Goal: Check status: Check status

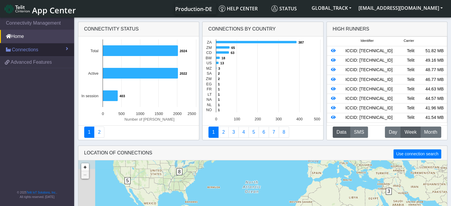
click at [29, 46] on span "Connections" at bounding box center [25, 49] width 26 height 7
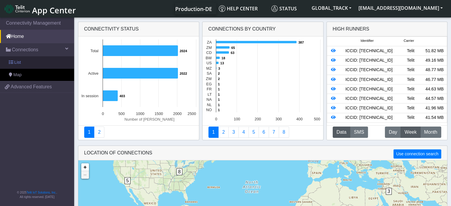
click at [28, 61] on link "List" at bounding box center [37, 62] width 74 height 12
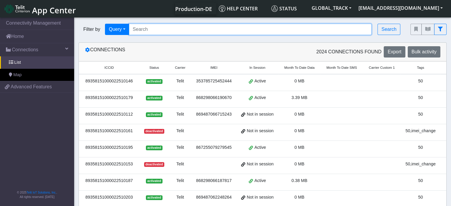
click at [140, 33] on input "Search..." at bounding box center [250, 29] width 243 height 11
paste input "864011061033694"
type input "864011061033694"
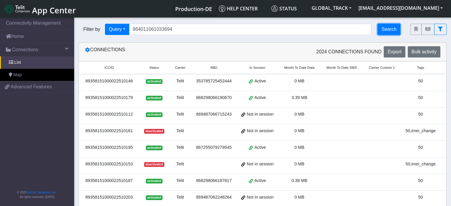
click at [385, 28] on button "Search" at bounding box center [388, 29] width 23 height 11
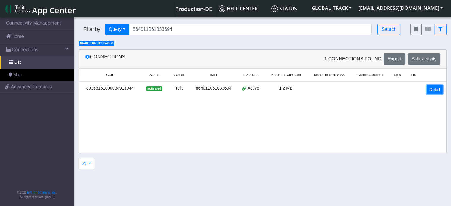
click at [432, 87] on link "Detail" at bounding box center [434, 89] width 16 height 9
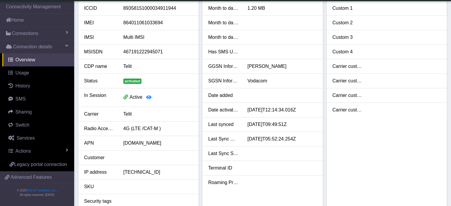
scroll to position [17, 0]
drag, startPoint x: 293, startPoint y: 124, endPoint x: 206, endPoint y: 123, distance: 87.4
click at [206, 123] on div "Last synced [DATE]T09:49:51Z" at bounding box center [263, 123] width 118 height 7
copy div "Last synced [DATE]T09:49:51Z"
